Goal: Check status: Check status

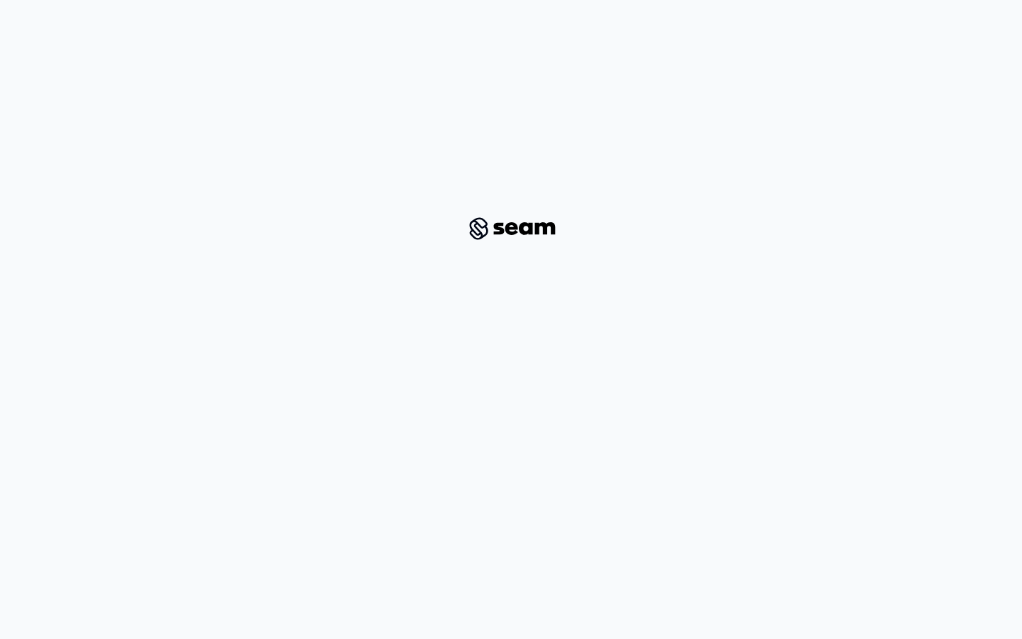
click at [806, 265] on html at bounding box center [511, 217] width 1022 height 434
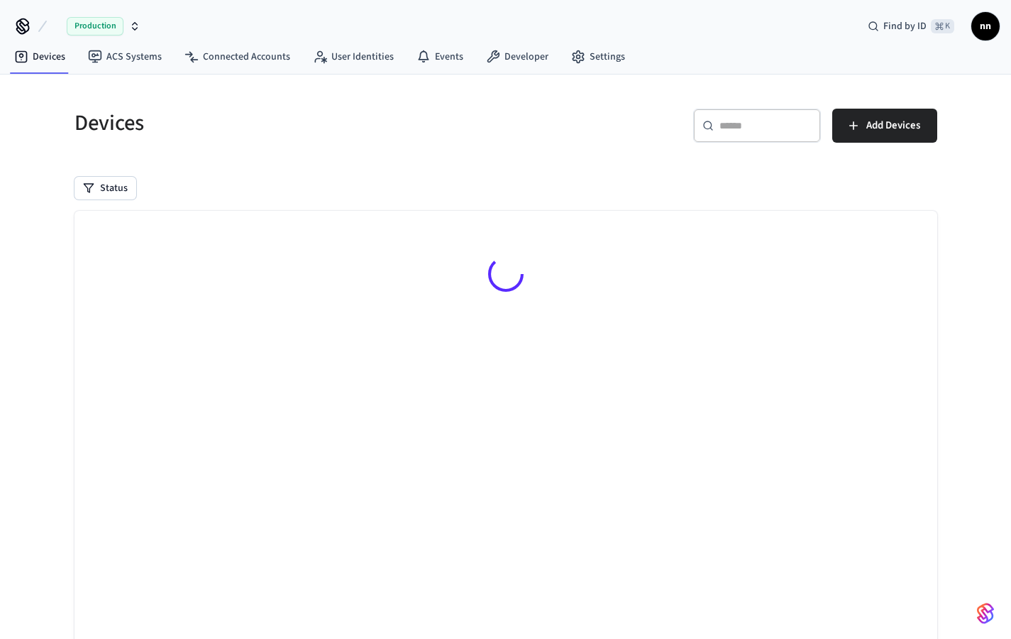
click at [715, 123] on div "​ ​" at bounding box center [757, 126] width 128 height 34
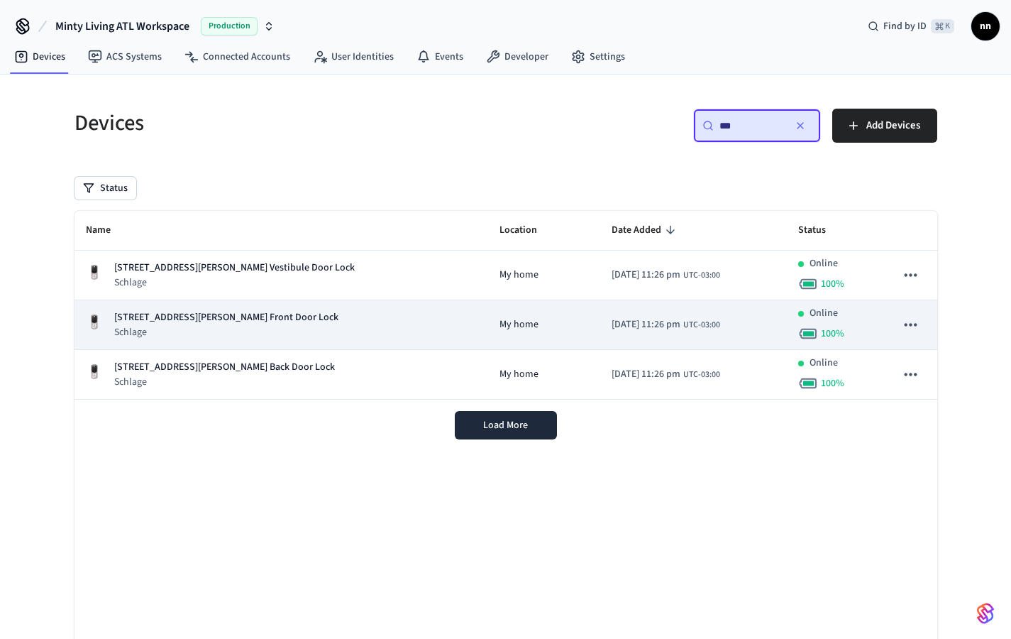
type input "***"
click at [272, 327] on div "[STREET_ADDRESS][PERSON_NAME] Front Door Lock Schlage" at bounding box center [282, 324] width 392 height 29
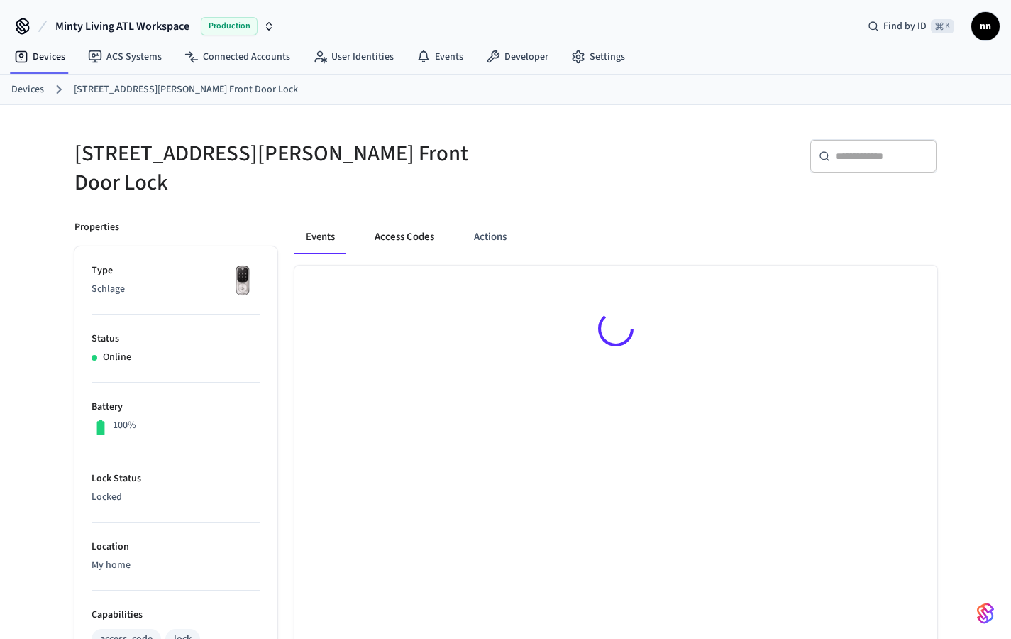
click at [402, 226] on button "Access Codes" at bounding box center [404, 237] width 82 height 34
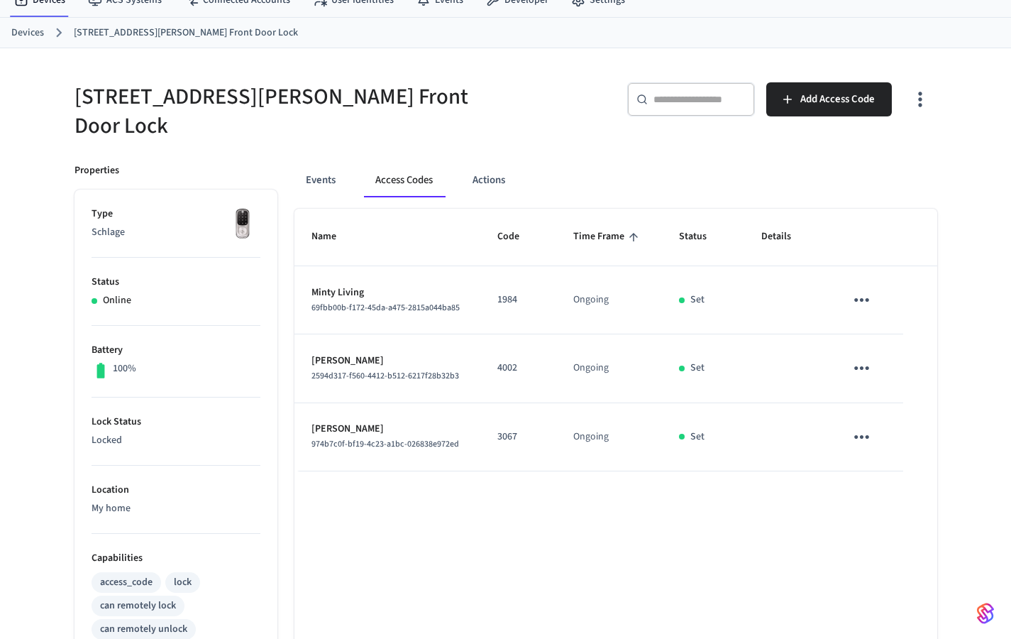
scroll to position [62, 0]
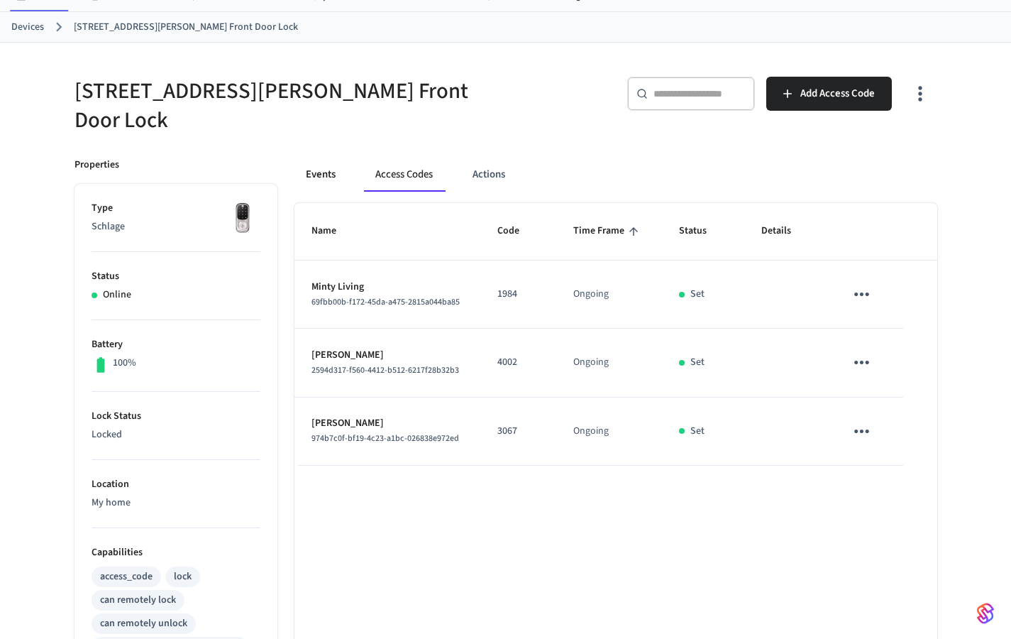
click at [324, 165] on button "Events" at bounding box center [321, 175] width 53 height 34
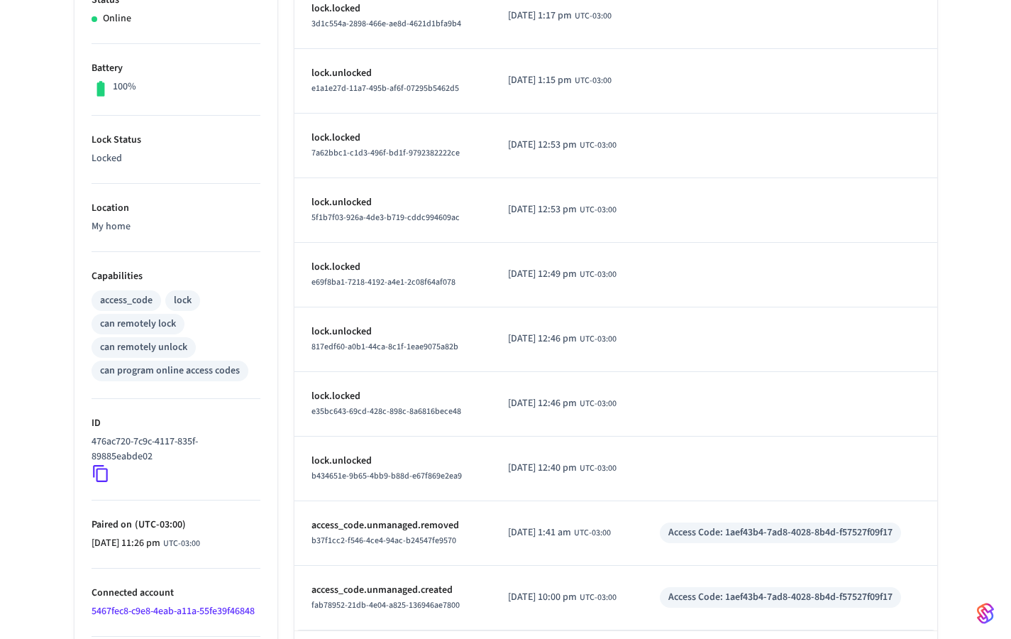
scroll to position [386, 0]
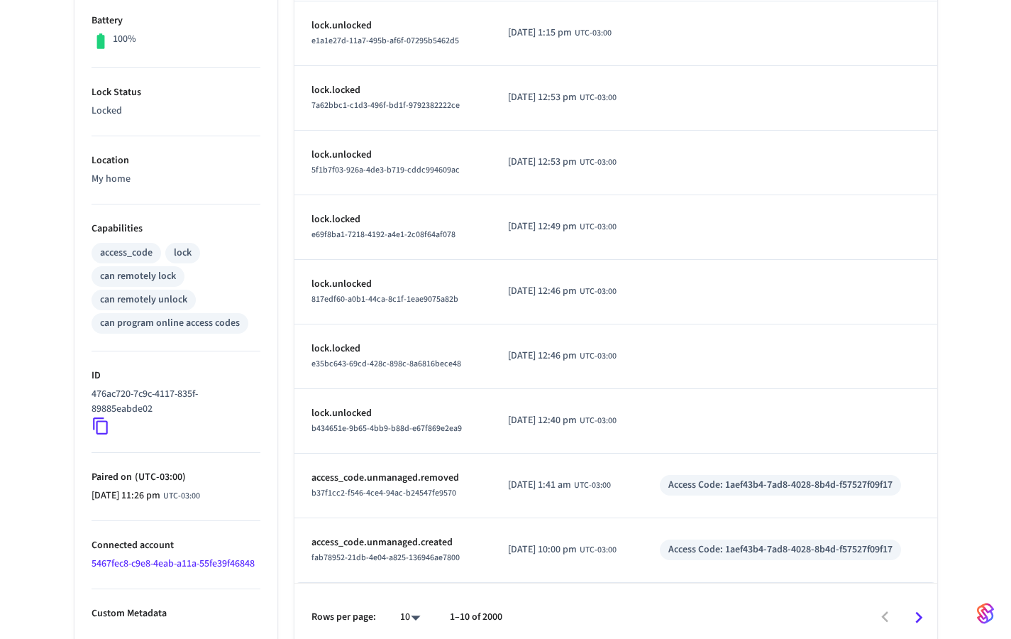
click at [921, 608] on icon "Go to next page" at bounding box center [919, 617] width 22 height 22
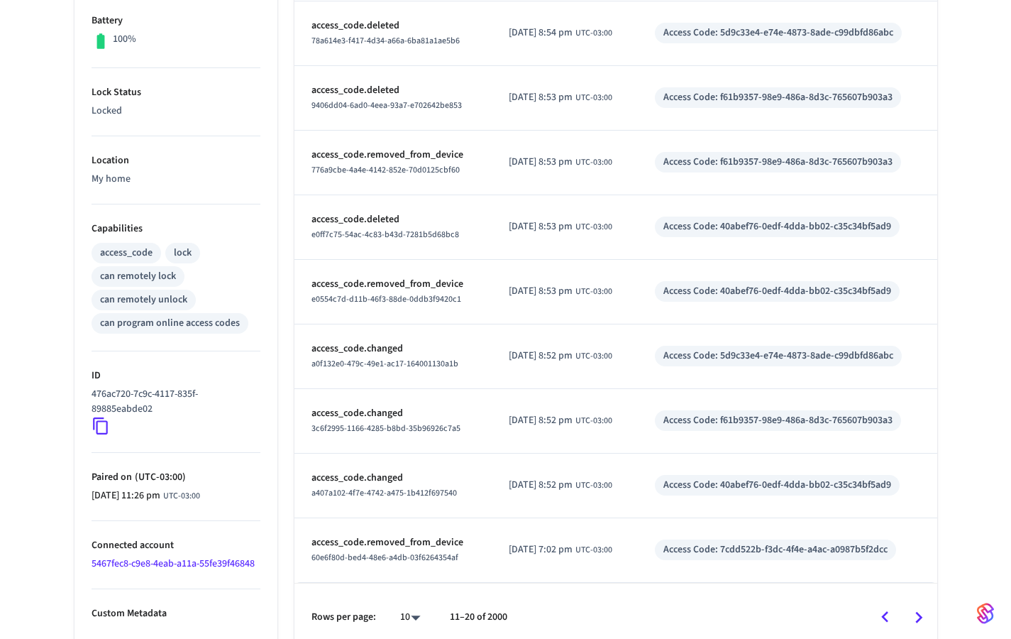
click at [884, 609] on icon "Go to previous page" at bounding box center [885, 617] width 22 height 22
